Goal: Find specific page/section: Find specific page/section

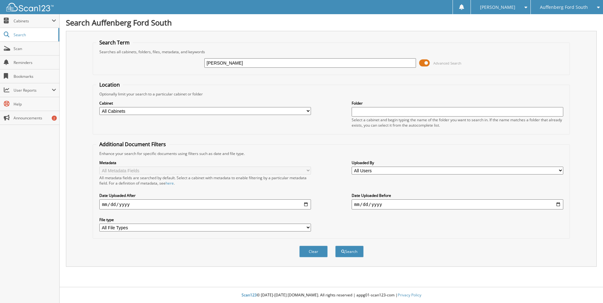
type input "[PERSON_NAME]"
click at [335, 246] on button "Search" at bounding box center [349, 252] width 28 height 12
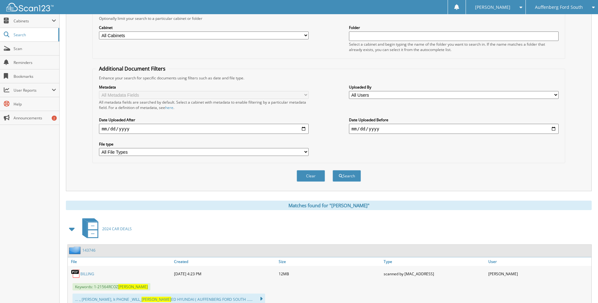
scroll to position [158, 0]
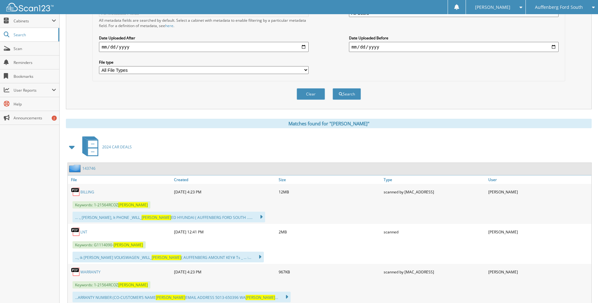
click at [89, 193] on link "BILLING" at bounding box center [87, 192] width 14 height 5
click at [290, 93] on div "Clear Search" at bounding box center [328, 94] width 473 height 26
